Goal: Task Accomplishment & Management: Use online tool/utility

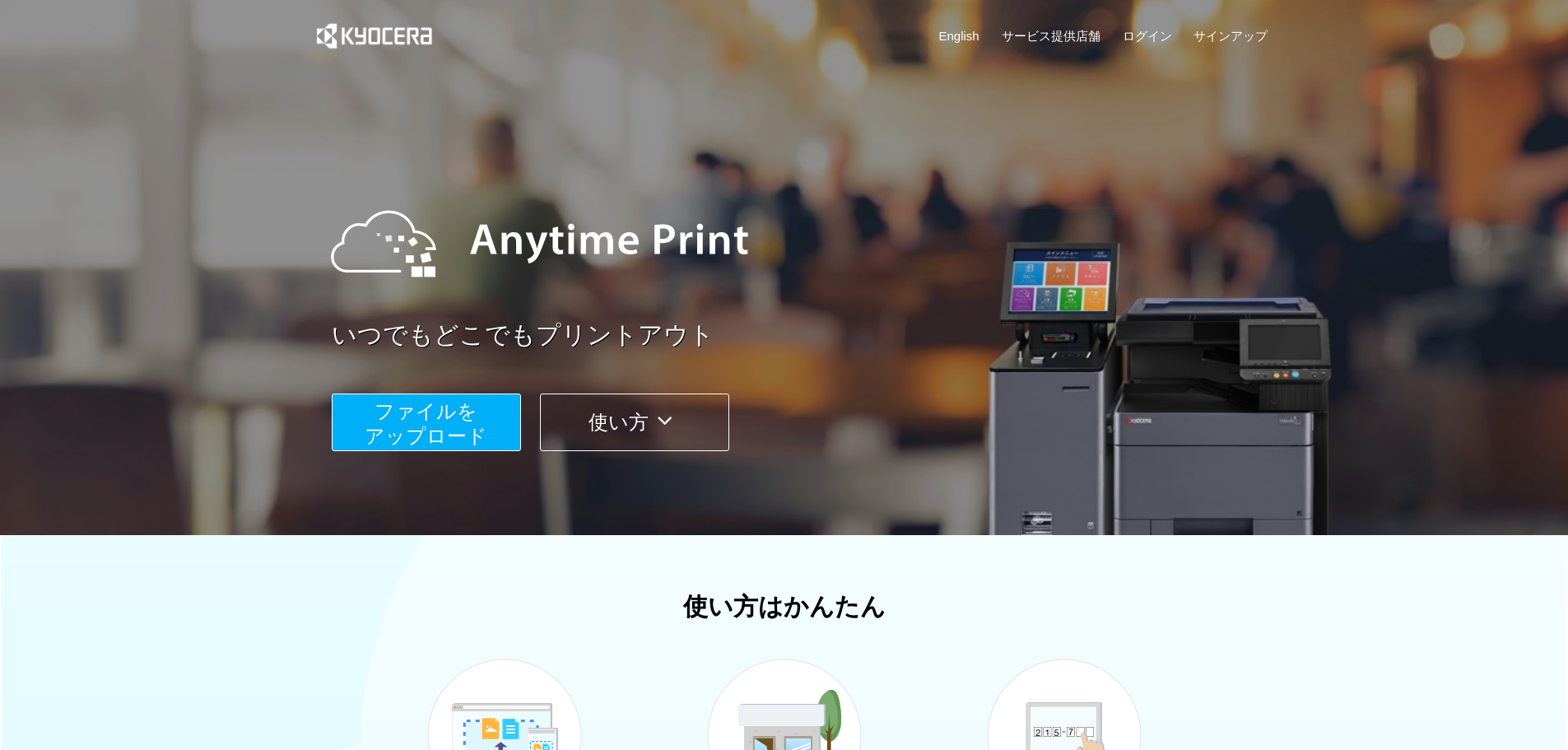
click at [456, 434] on span "ファイルを ​​アップロード" at bounding box center [426, 424] width 123 height 47
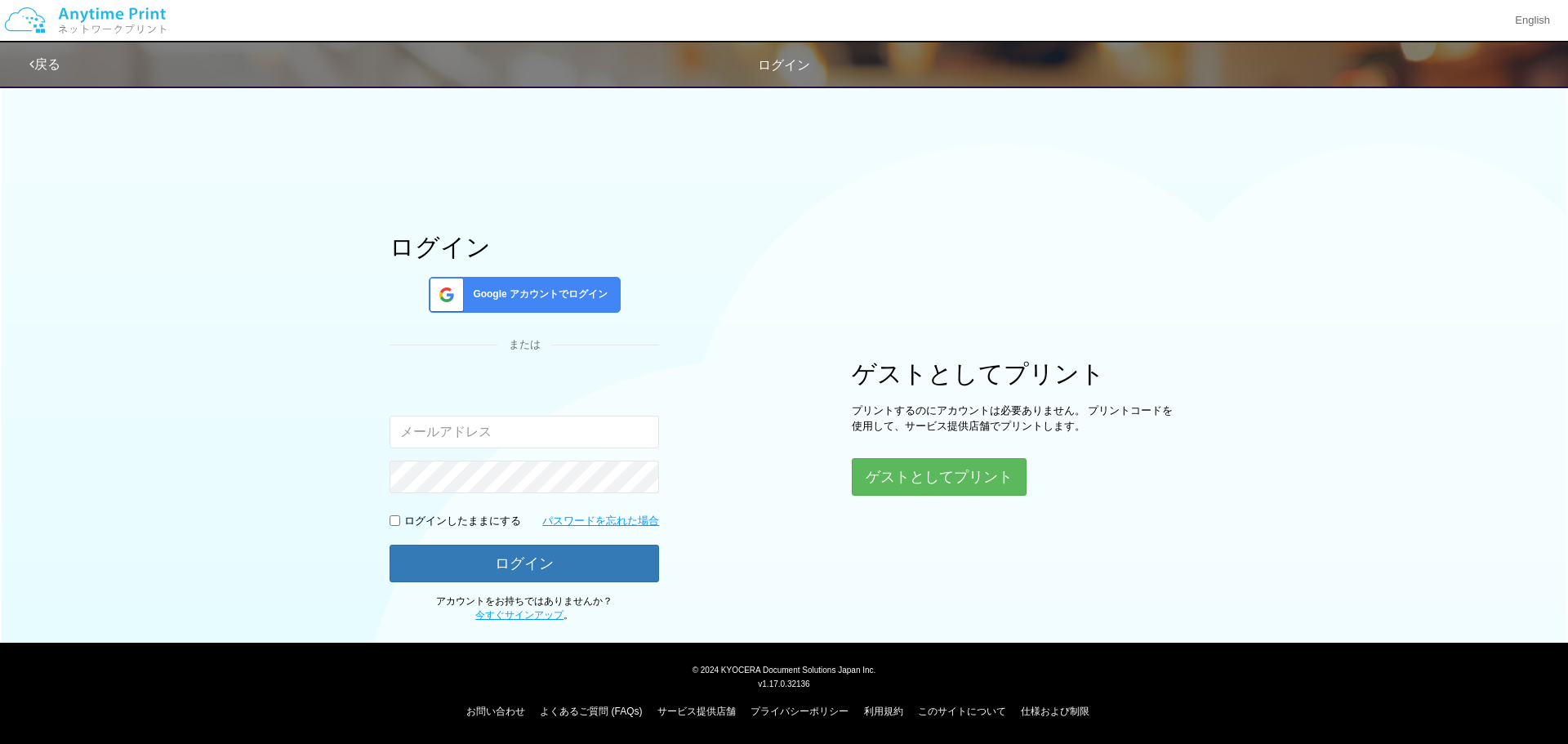
click at [541, 290] on span "Google アカウントでログイン" at bounding box center [537, 294] width 141 height 14
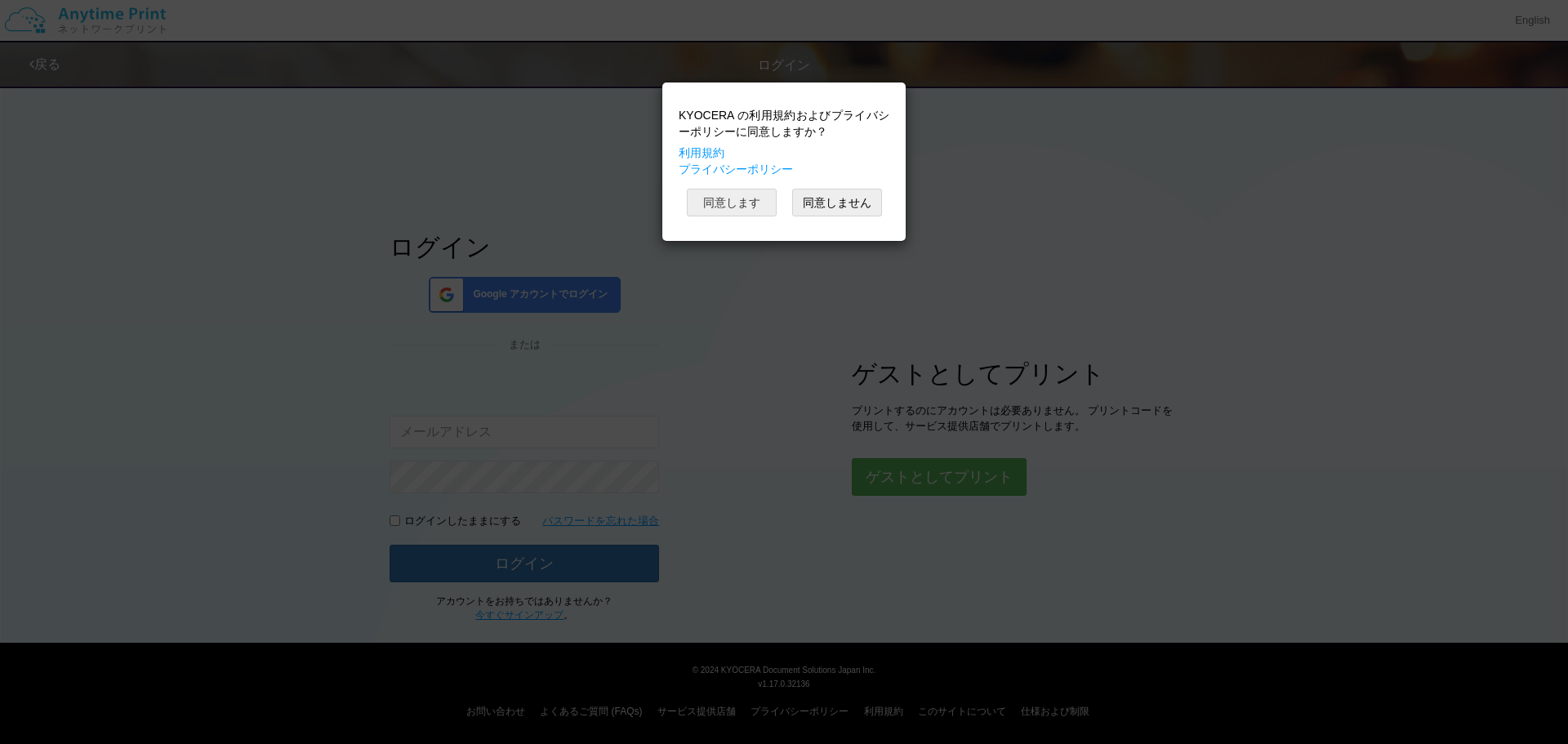
click at [721, 214] on button "同意します" at bounding box center [732, 202] width 90 height 28
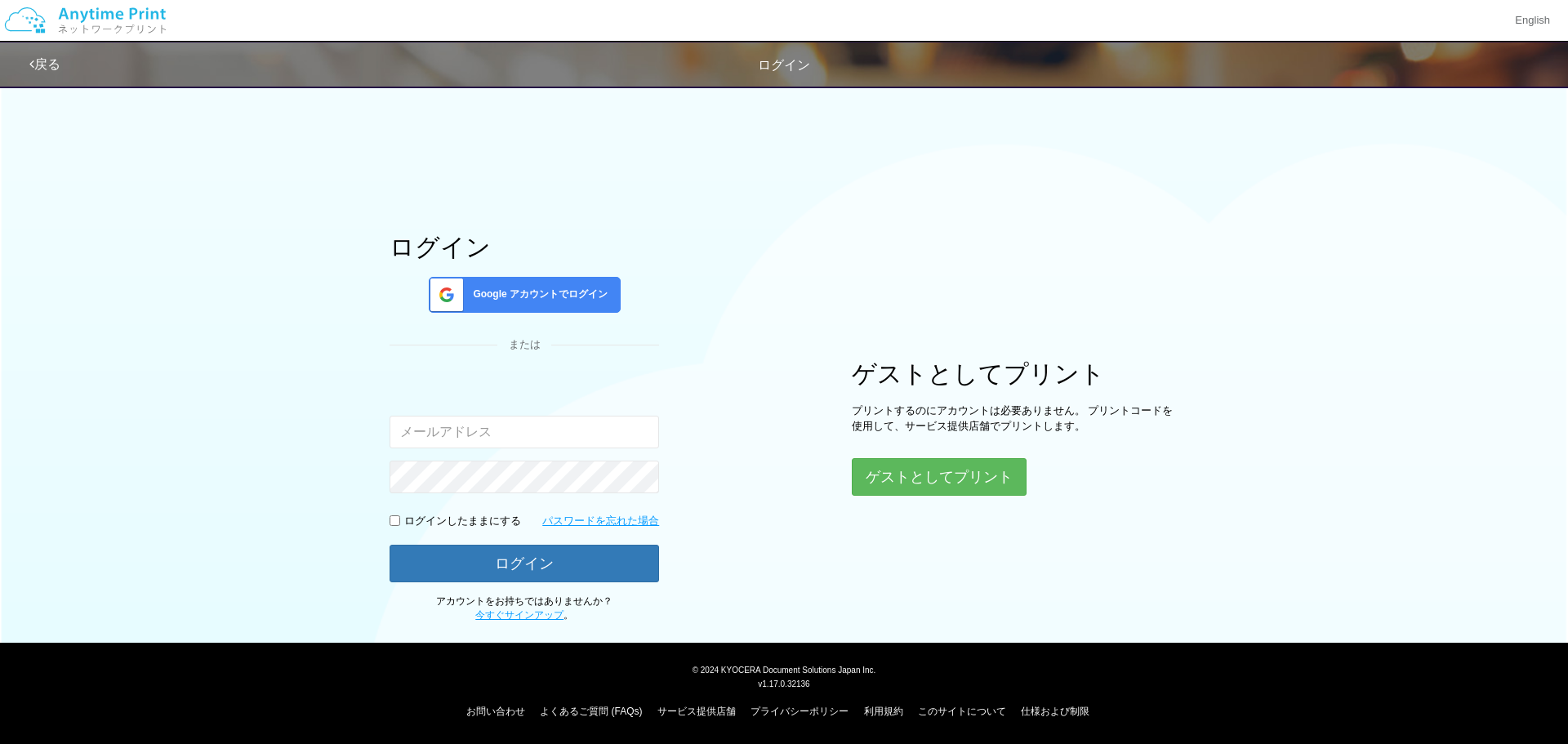
click at [547, 292] on span "Google アカウントでログイン" at bounding box center [537, 294] width 141 height 14
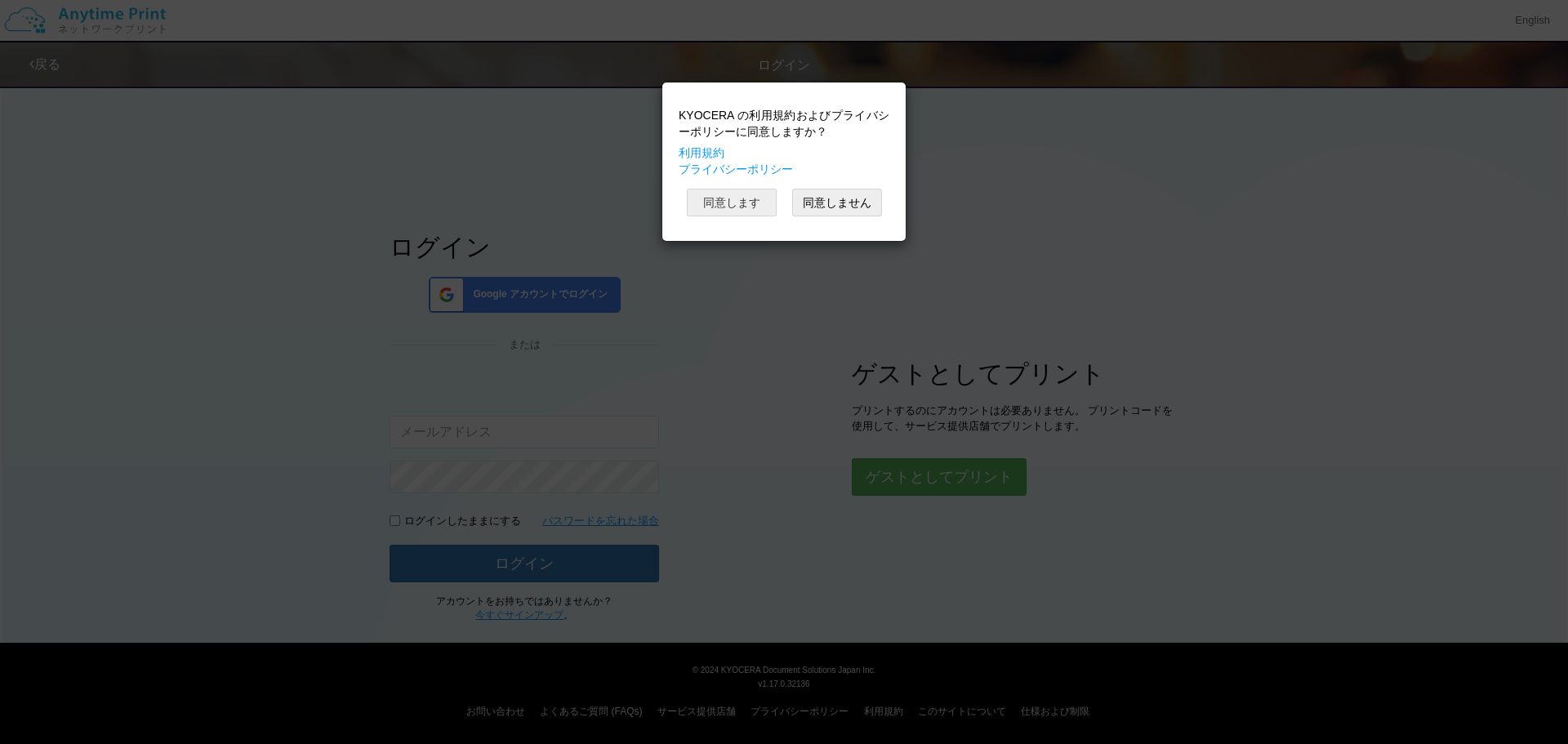
click at [756, 211] on button "同意します" at bounding box center [732, 202] width 90 height 28
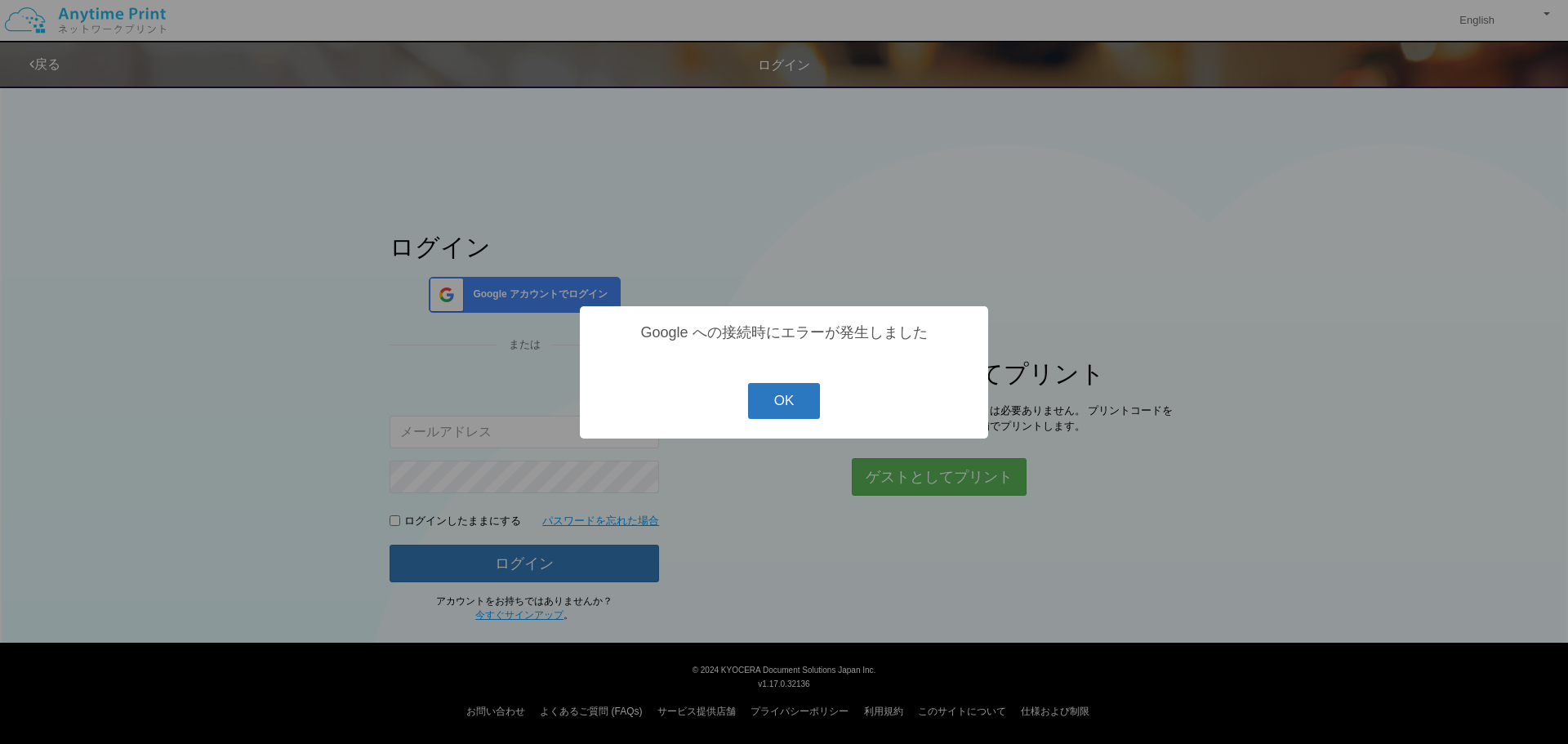
click at [757, 403] on button "OK" at bounding box center [784, 401] width 73 height 36
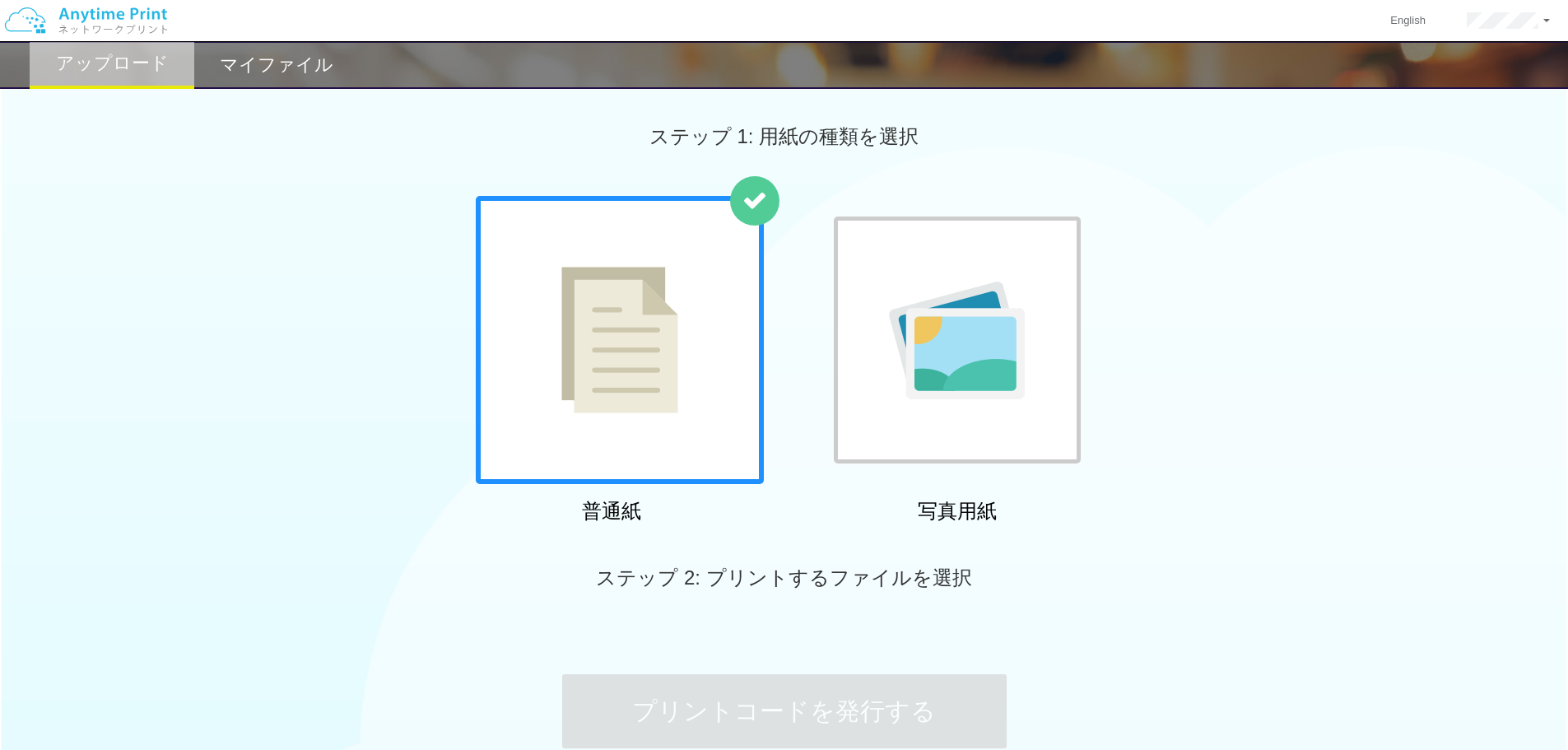
click at [962, 357] on img at bounding box center [957, 340] width 136 height 118
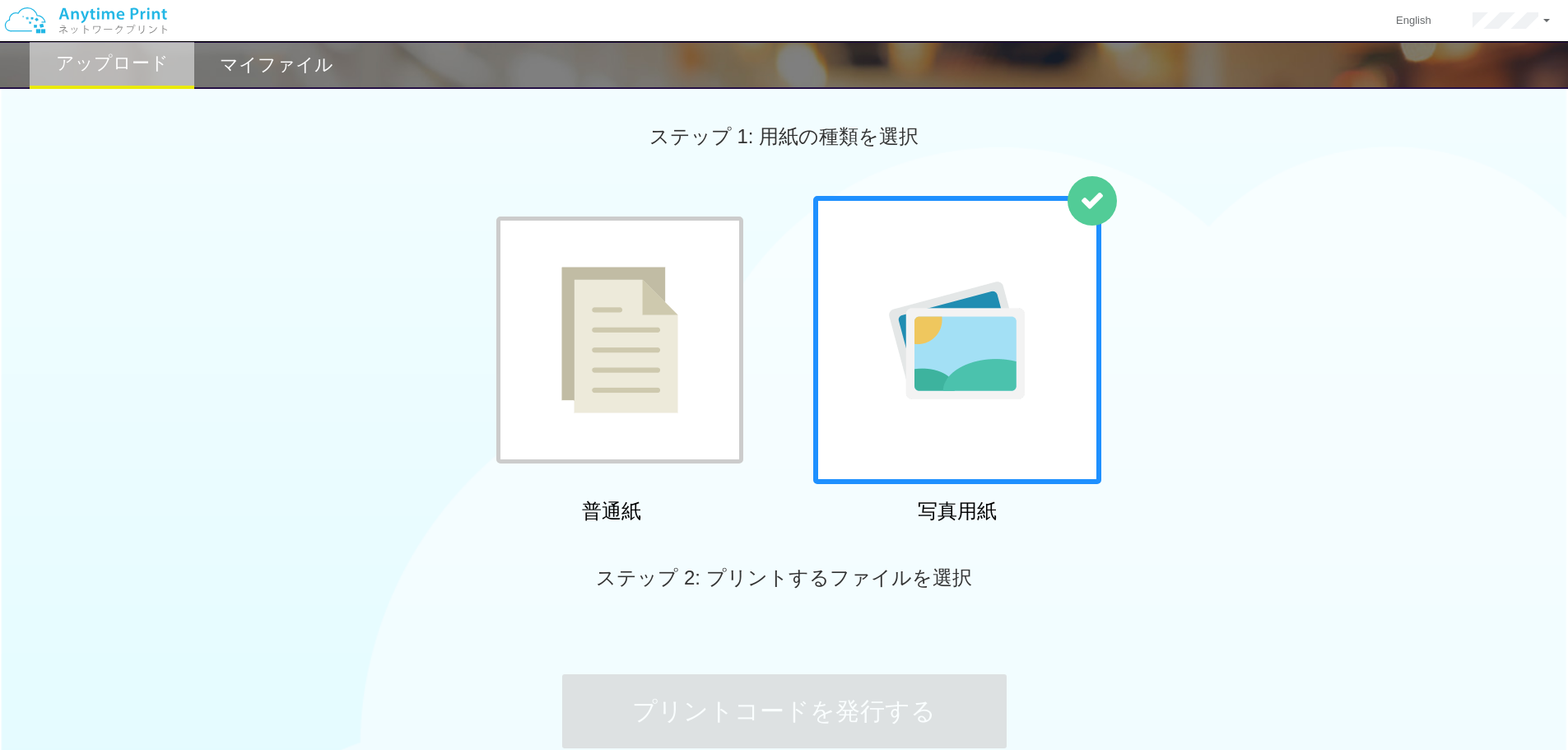
click at [838, 554] on div "ステップ 2: プリントするファイルを選択" at bounding box center [784, 577] width 1568 height 94
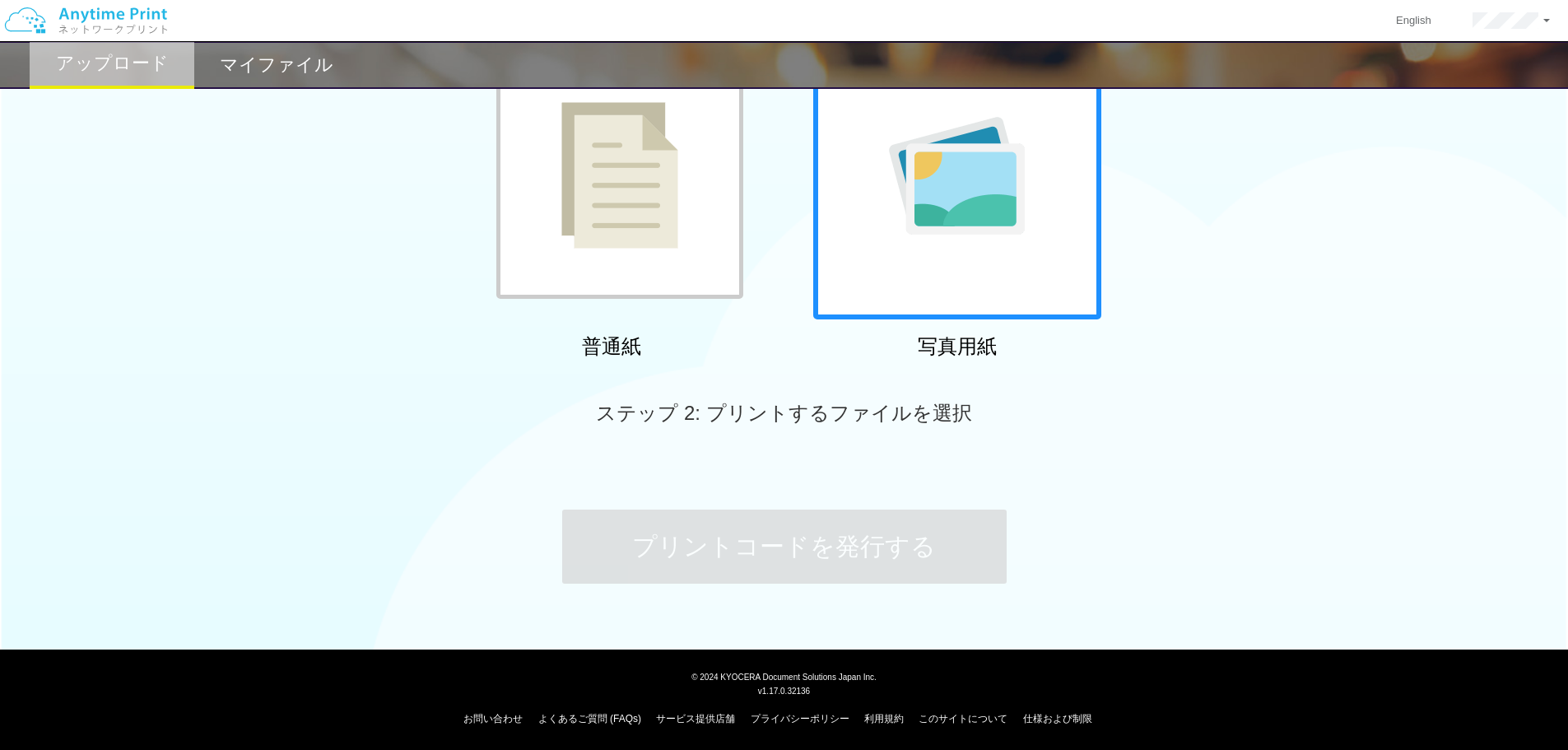
scroll to position [166, 0]
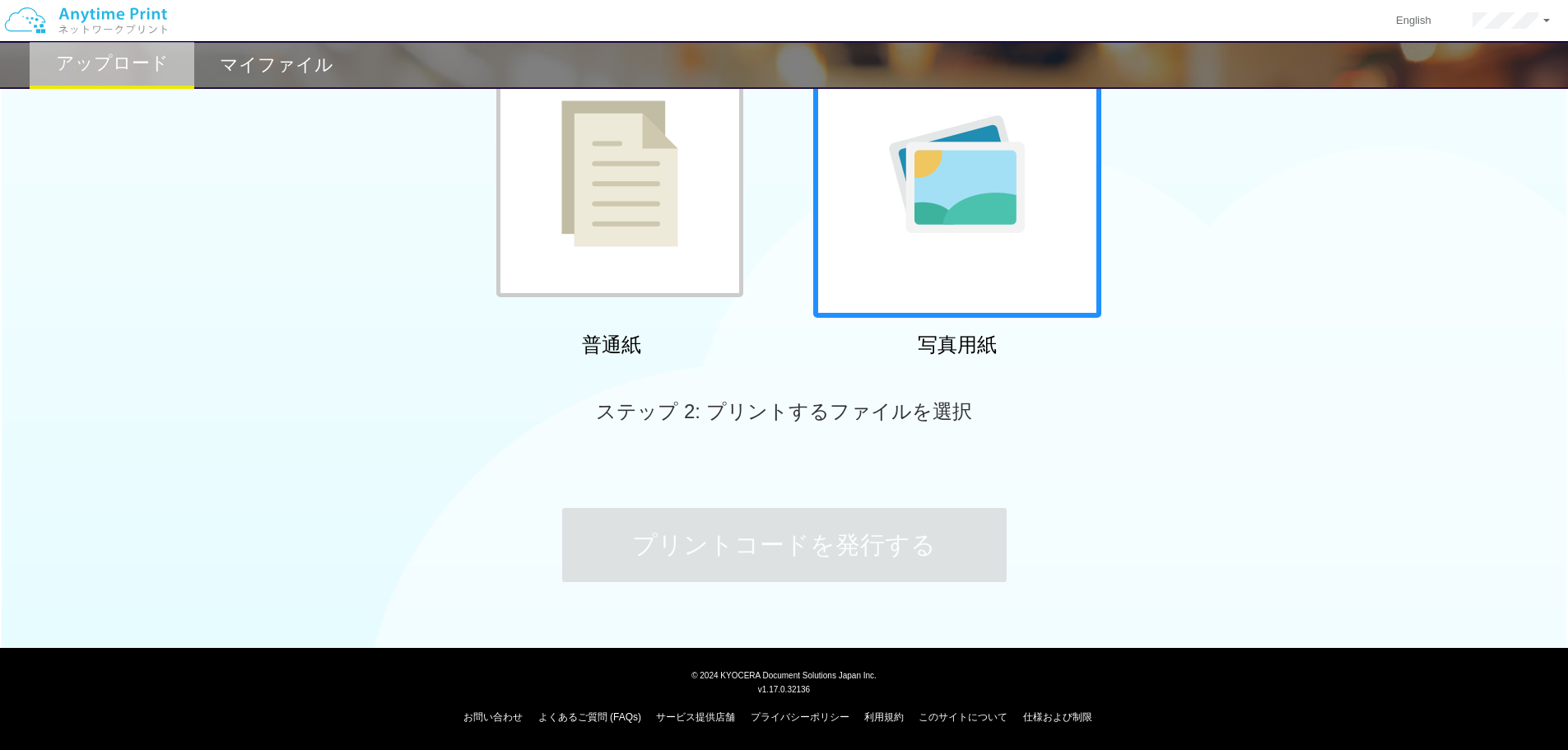
click at [824, 414] on span "ステップ 2: プリントするファイルを選択" at bounding box center [783, 411] width 375 height 22
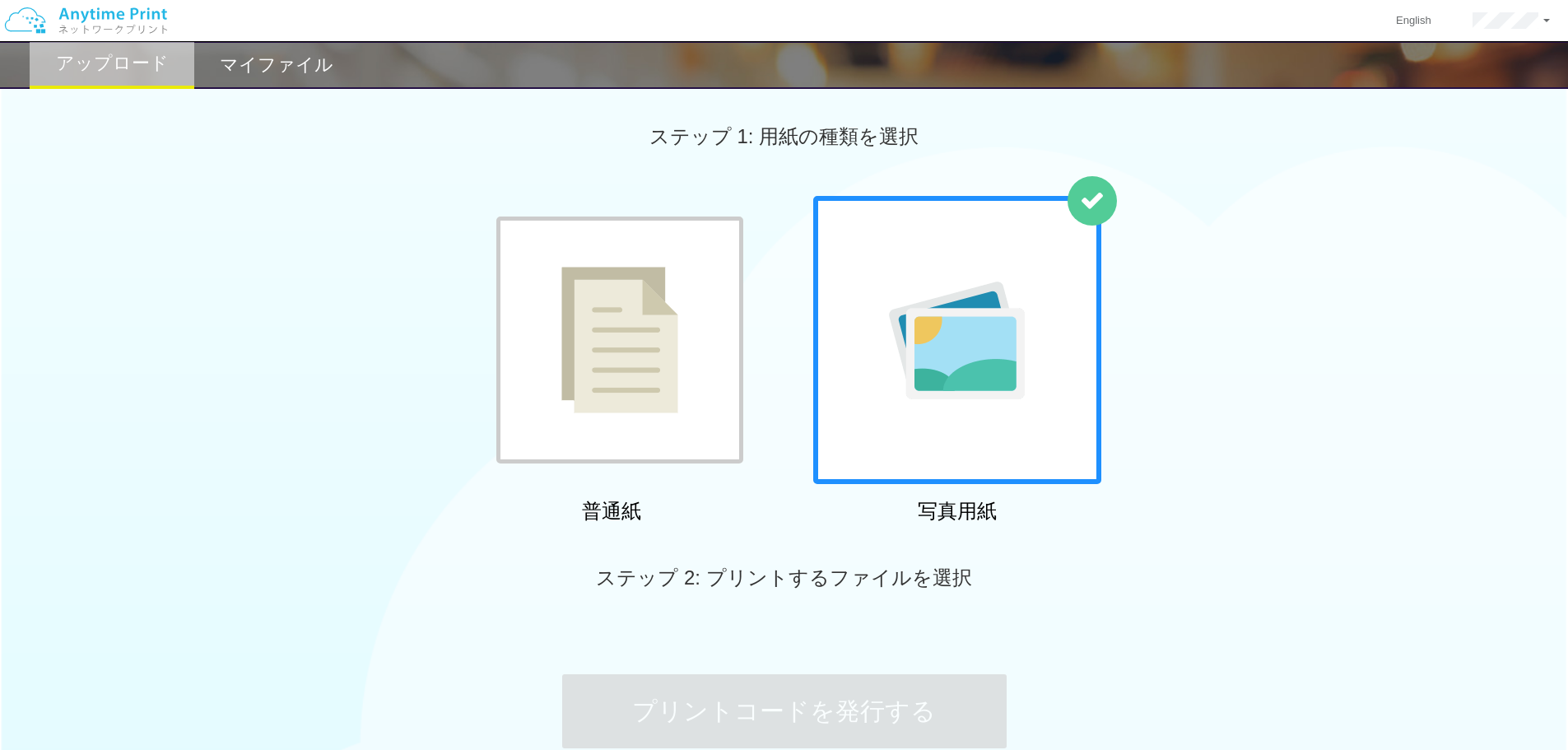
click at [219, 62] on div "マイファイル" at bounding box center [276, 64] width 164 height 48
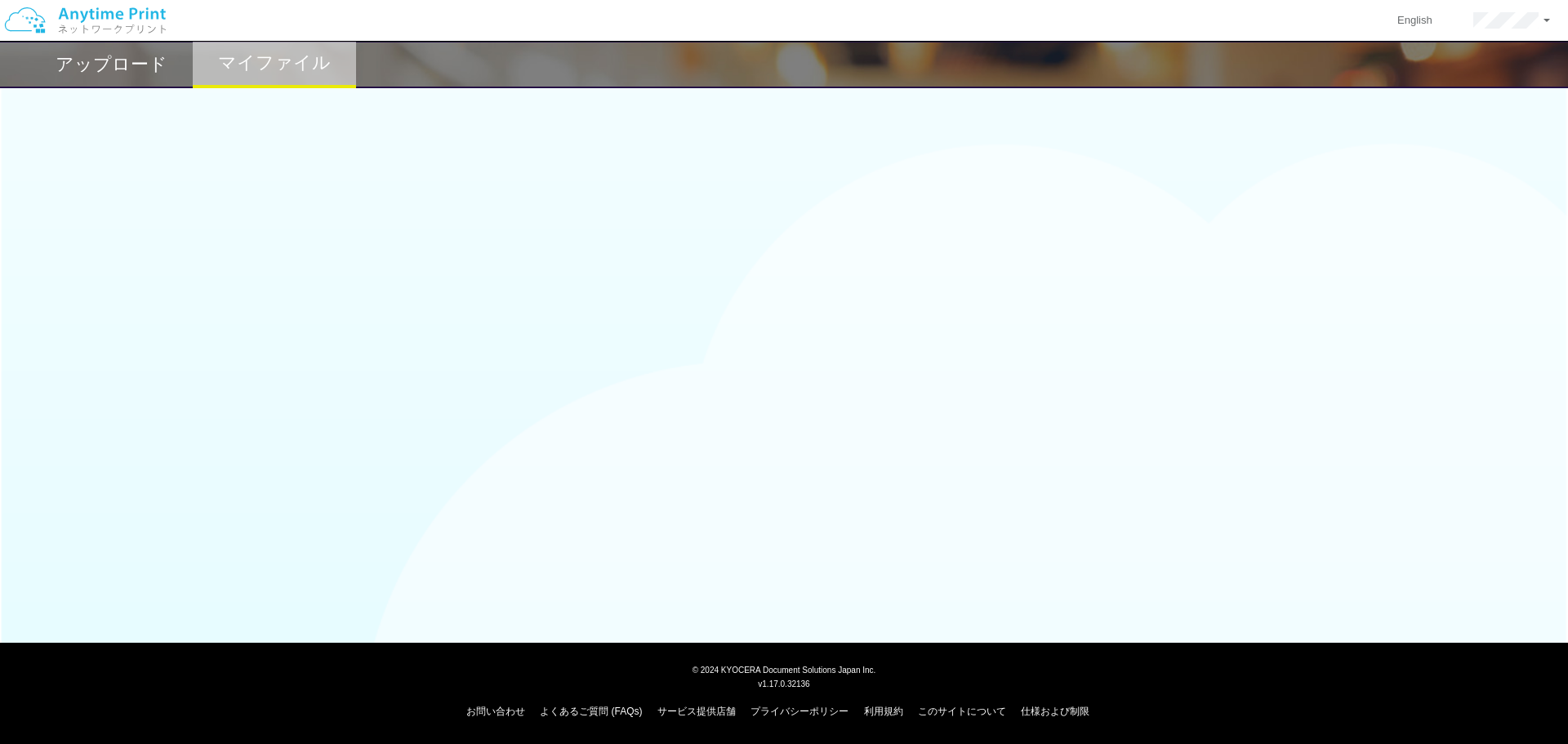
click at [140, 70] on h2 "アップロード" at bounding box center [112, 65] width 112 height 20
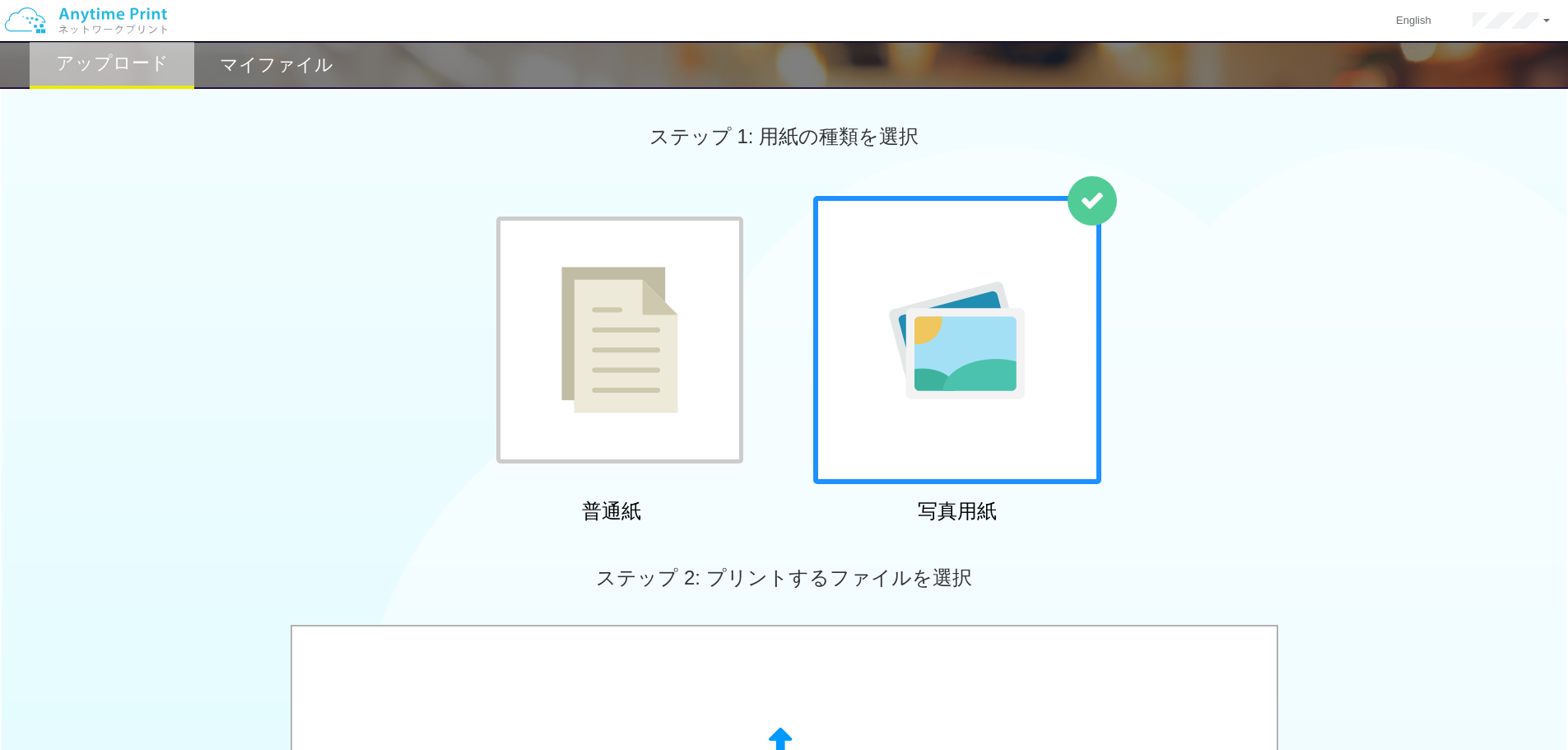
click at [921, 413] on div at bounding box center [957, 340] width 288 height 288
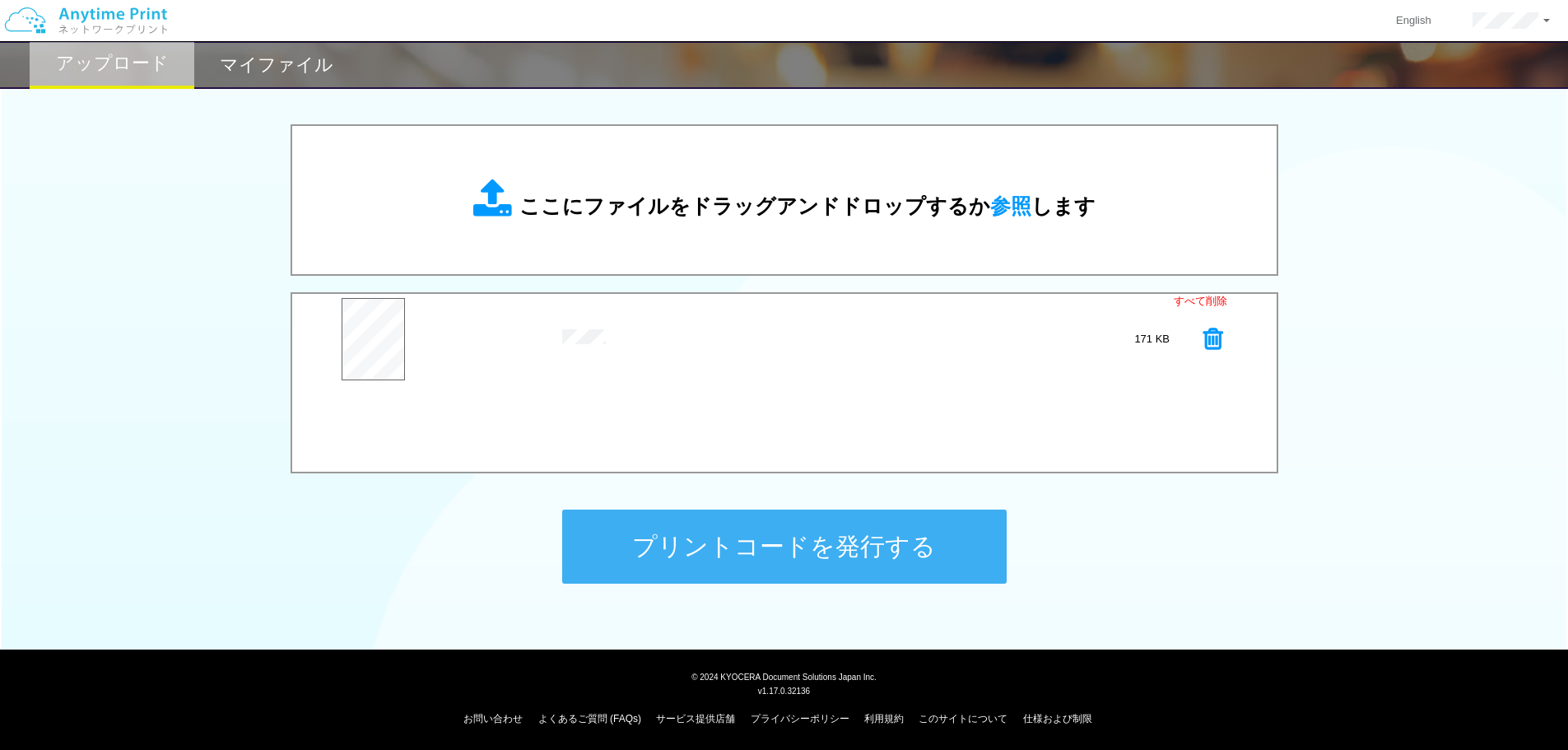
scroll to position [502, 0]
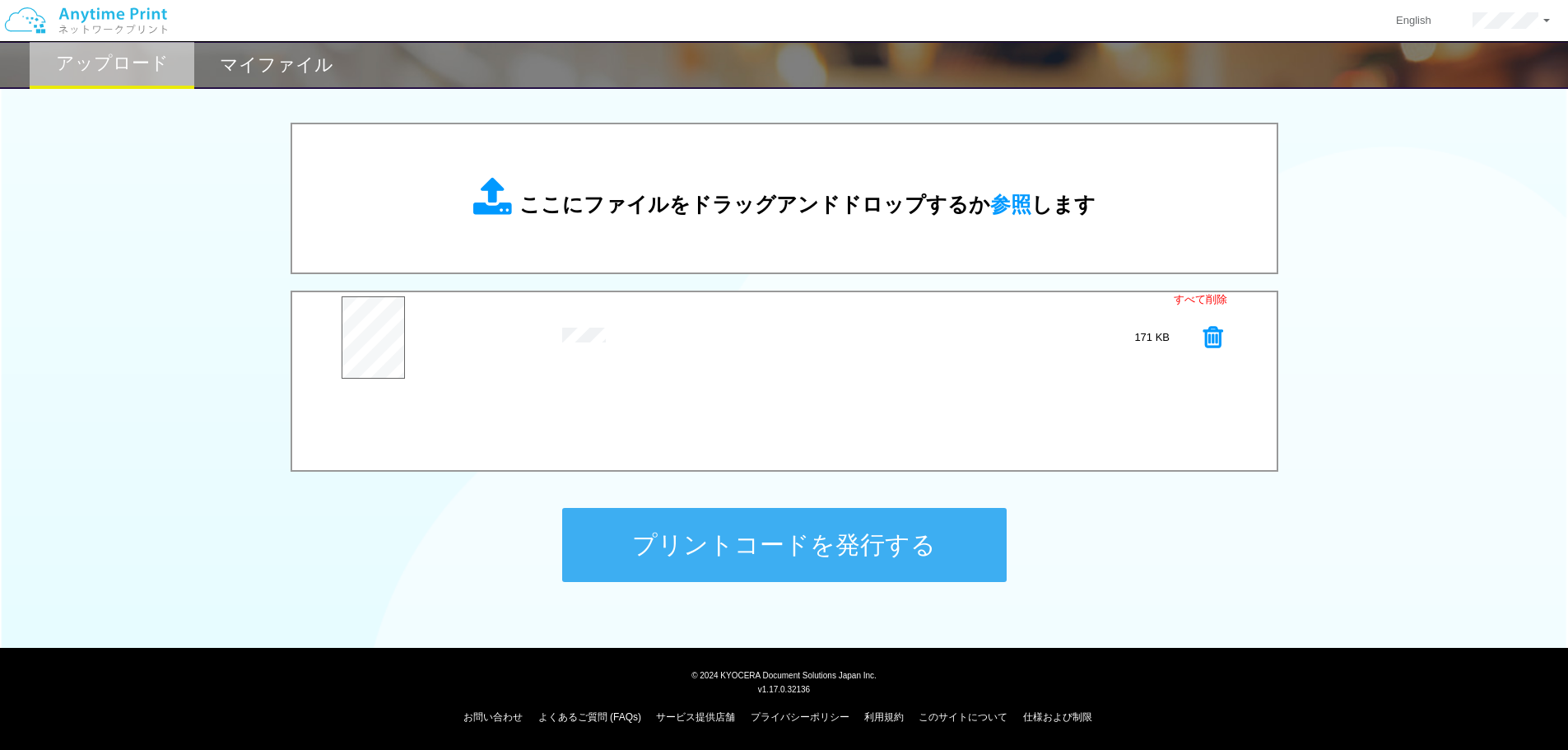
click at [859, 551] on button "プリントコードを発行する" at bounding box center [784, 545] width 445 height 74
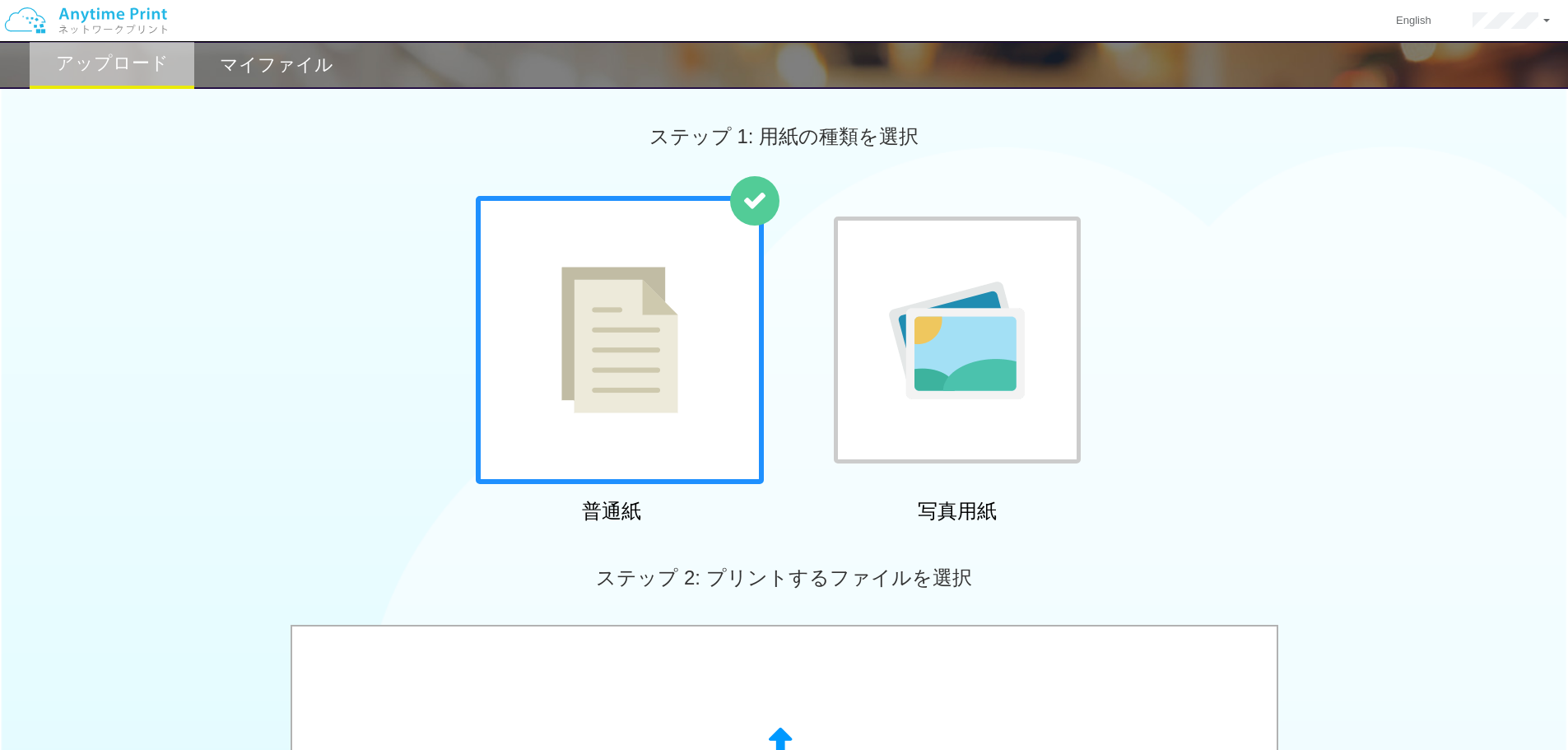
scroll to position [247, 0]
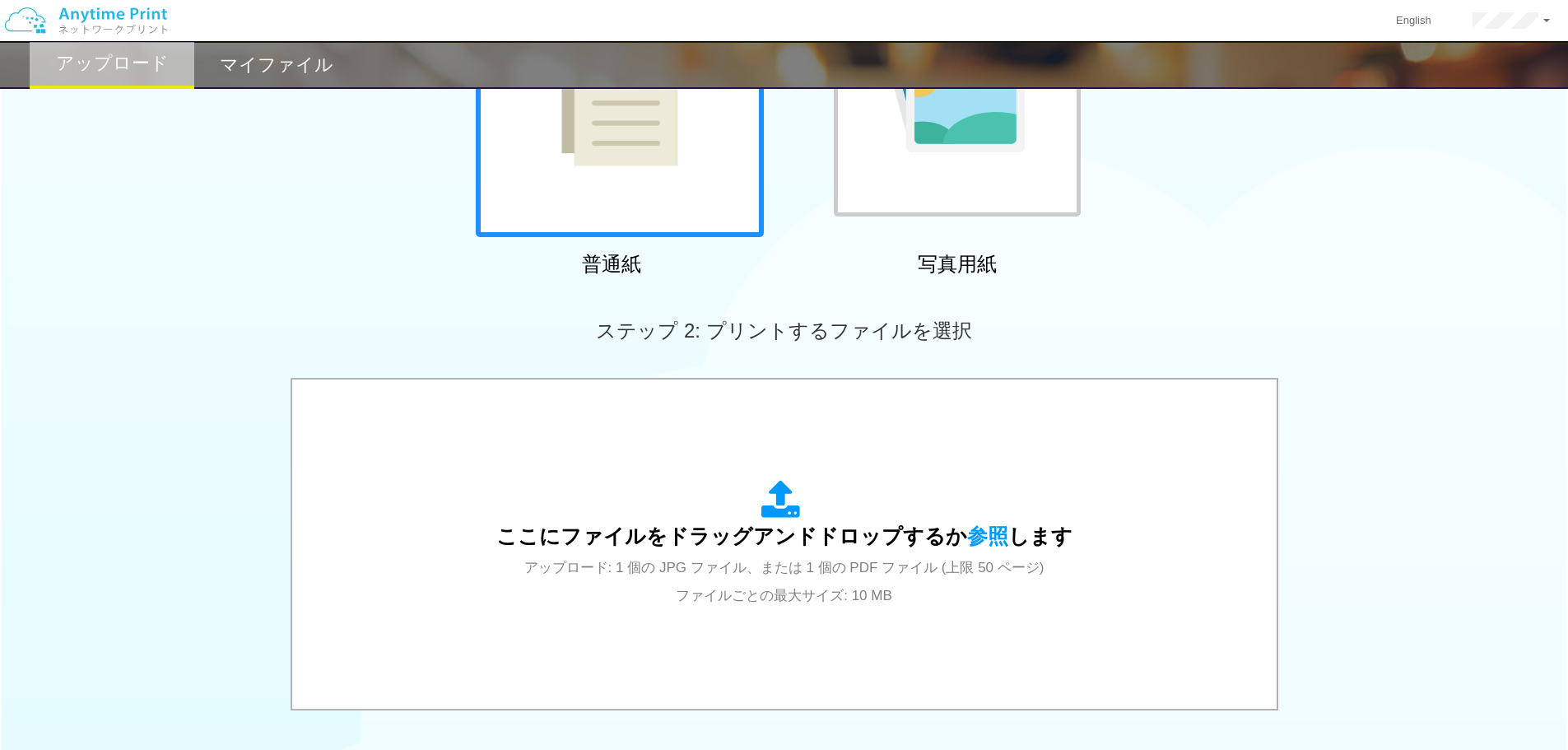
click at [953, 203] on div at bounding box center [957, 93] width 247 height 247
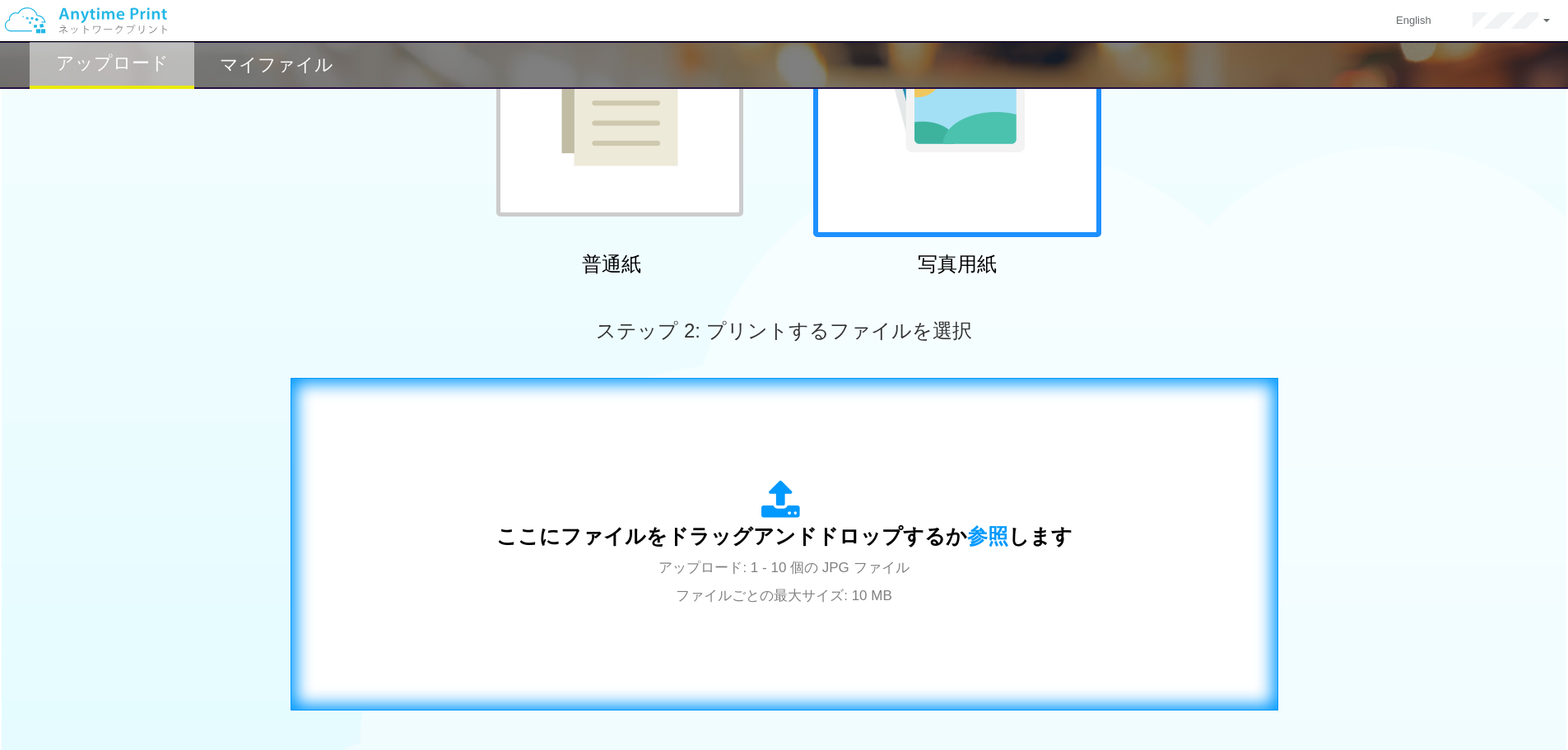
click at [810, 521] on div "ここにファイルをドラッグアンドドロップするか 参照 します アップロード: 1 - 10 個の JPG ファイル ファイルごとの最大サイズ: 10 MB" at bounding box center [784, 544] width 577 height 128
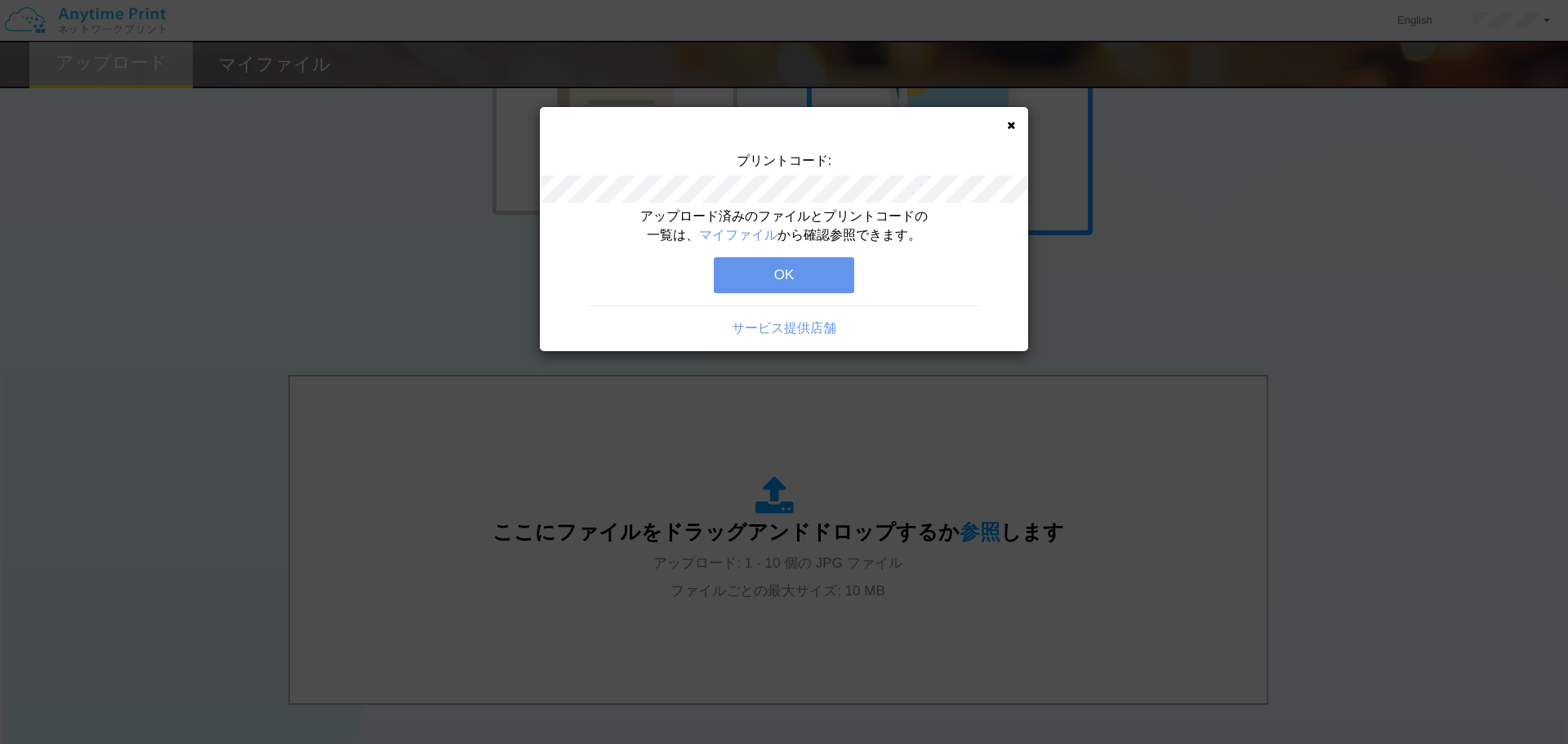
click at [847, 294] on div "アップロード済みのファイルとプリントコードの一覧は、 マイファイル から確認参照できます。 OK サービス提供店舗" at bounding box center [784, 279] width 488 height 144
click at [834, 294] on div "アップロード済みのファイルとプリントコードの一覧は、 マイファイル から確認参照できます。 OK サービス提供店舗" at bounding box center [784, 279] width 488 height 144
click at [837, 272] on button "OK" at bounding box center [784, 276] width 140 height 36
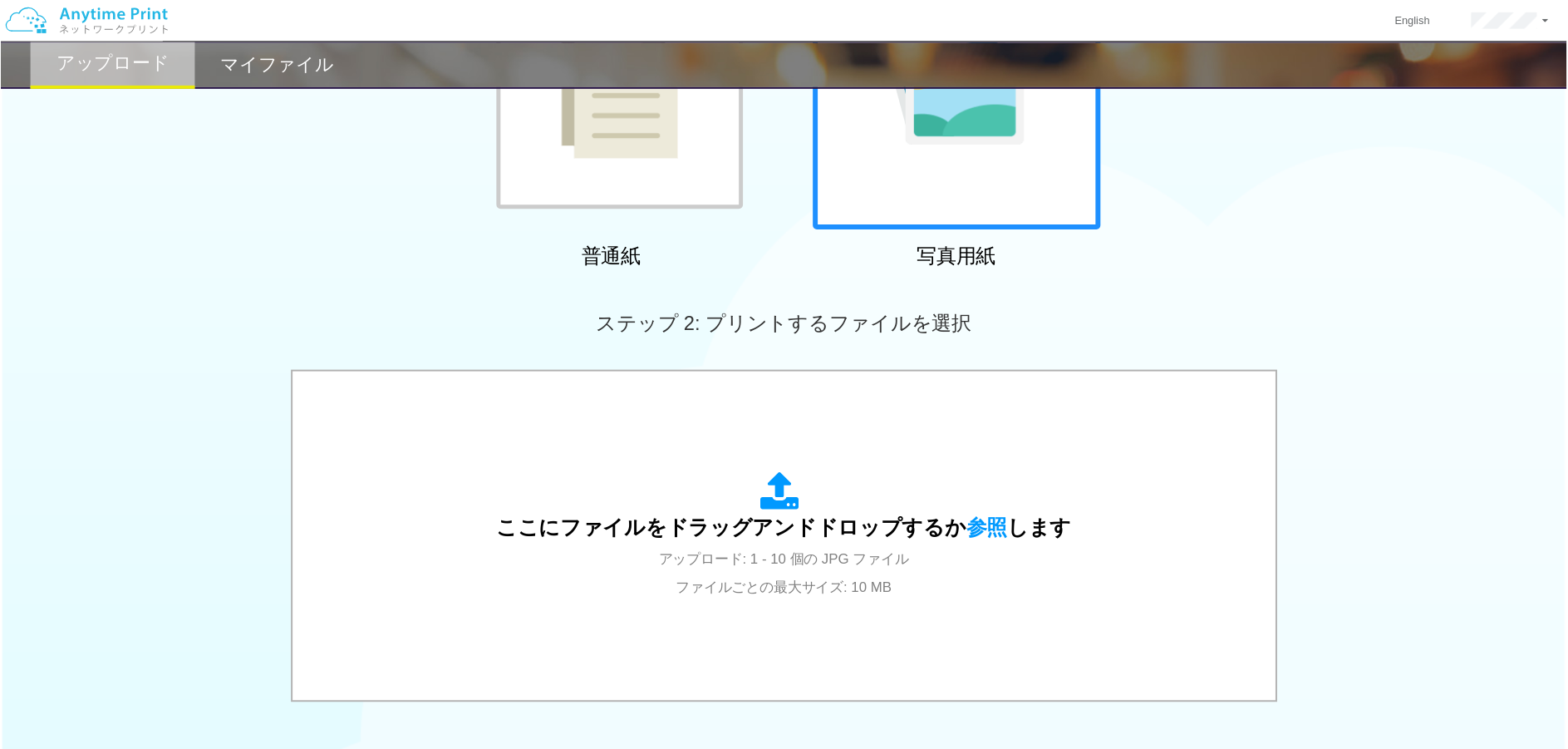
scroll to position [415, 0]
